Goal: Transaction & Acquisition: Download file/media

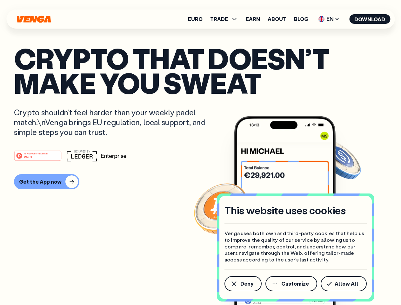
click at [200, 152] on div "#1 PRODUCT OF THE MONTH Web3" at bounding box center [200, 155] width 373 height 11
click at [243, 284] on span "Deny" at bounding box center [246, 283] width 13 height 5
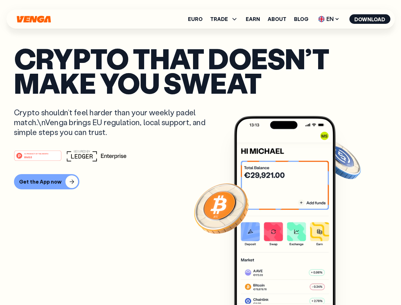
click at [292, 284] on img at bounding box center [285, 222] width 102 height 213
click at [345, 284] on article "Crypto that doesn’t make you sweat Crypto shouldn’t feel harder than your weekl…" at bounding box center [200, 165] width 373 height 238
click at [226, 19] on span "TRADE" at bounding box center [219, 19] width 18 height 5
click at [329, 19] on span "EN" at bounding box center [329, 19] width 26 height 10
click at [370, 19] on button "Download" at bounding box center [369, 19] width 41 height 10
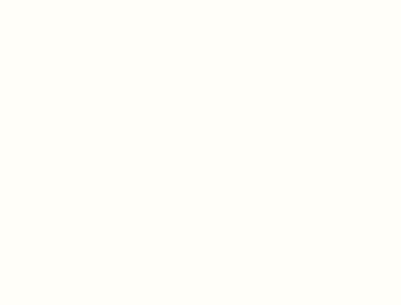
click at [46, 0] on html "This website uses cookies Venga uses both own and third-party cookies that help…" at bounding box center [200, 0] width 401 height 0
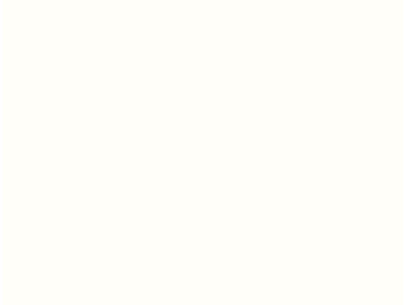
click at [39, 0] on html "This website uses cookies Venga uses both own and third-party cookies that help…" at bounding box center [200, 0] width 401 height 0
